Goal: Find specific page/section: Find specific page/section

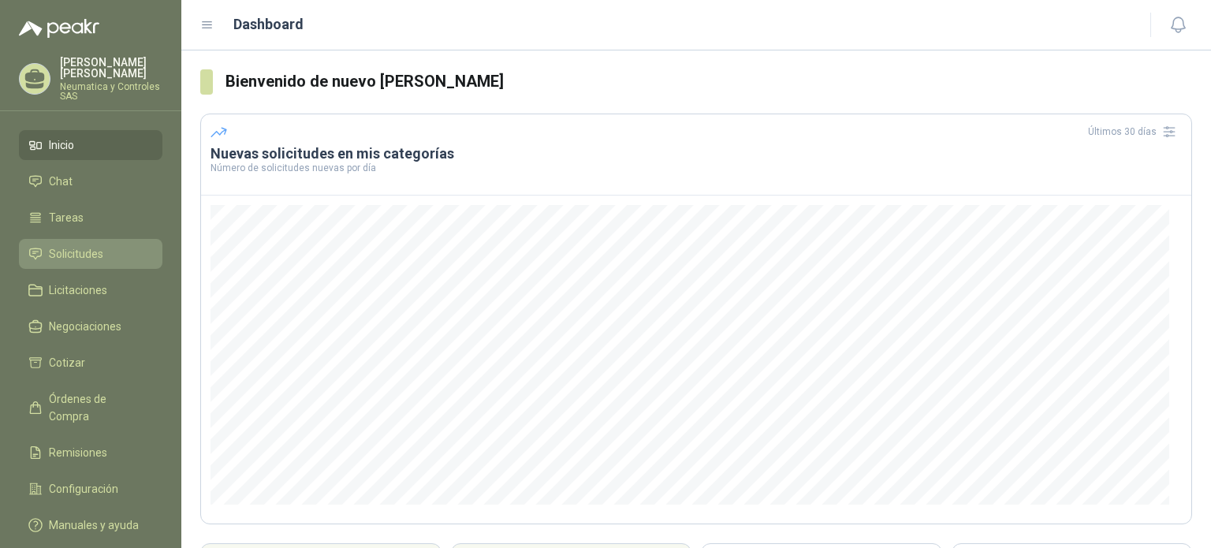
click at [66, 245] on span "Solicitudes" at bounding box center [76, 253] width 54 height 17
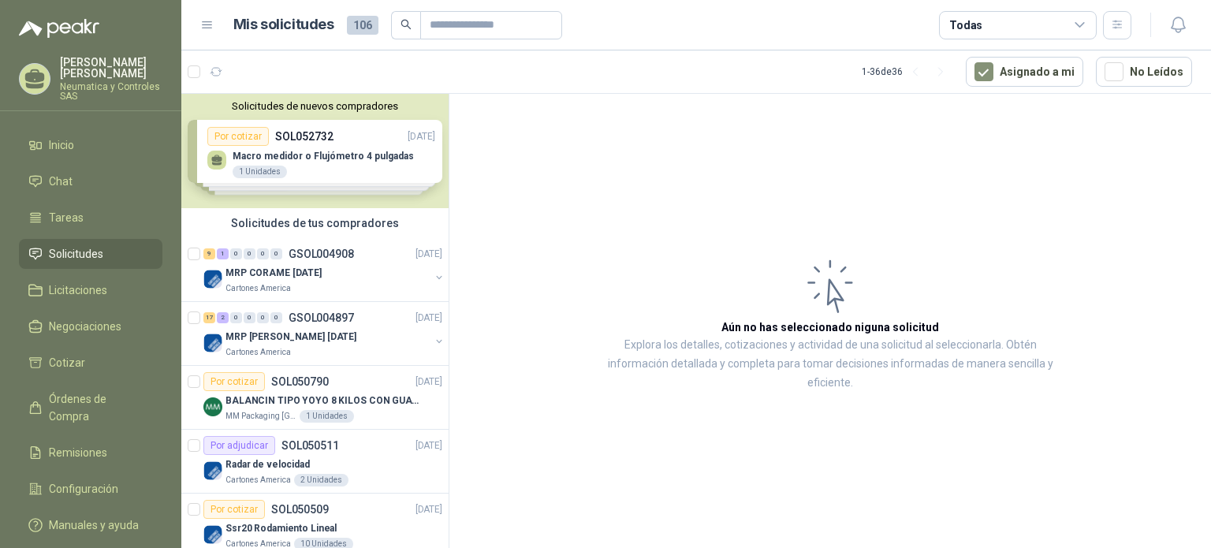
click at [312, 173] on div "Solicitudes de nuevos compradores Por cotizar SOL052732 [DATE] Macro medidor o …" at bounding box center [314, 151] width 267 height 114
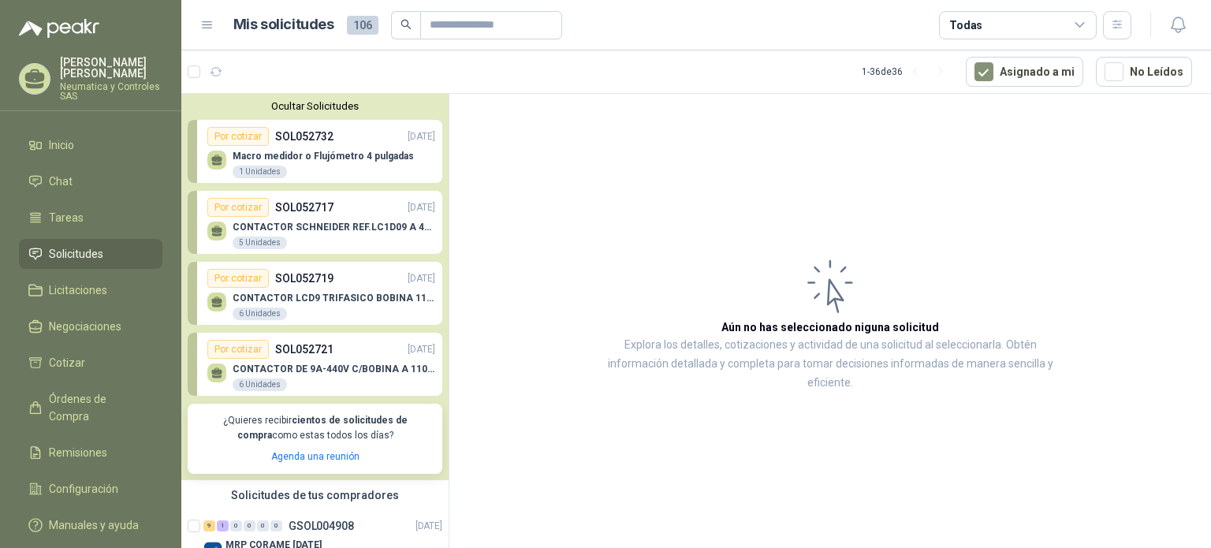
click at [345, 159] on p "Macro medidor o Flujómetro 4 pulgadas" at bounding box center [323, 156] width 181 height 11
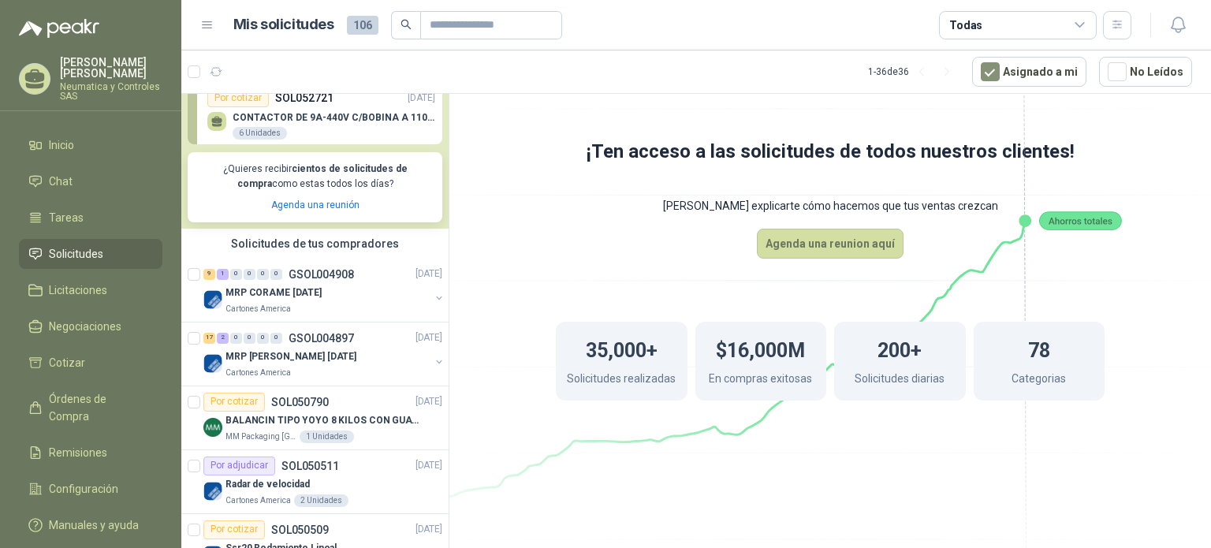
scroll to position [259, 0]
